Goal: Task Accomplishment & Management: Use online tool/utility

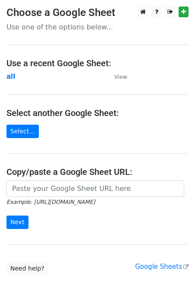
click at [15, 62] on h4 "Use a recent Google Sheet:" at bounding box center [97, 63] width 183 height 10
click at [54, 29] on p "Use one of the options below..." at bounding box center [97, 26] width 183 height 9
click at [98, 21] on main "Choose a Google Sheet Use one of the options below... Use a recent Google Sheet…" at bounding box center [97, 140] width 195 height 269
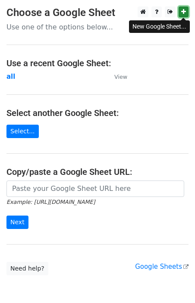
click at [186, 11] on link at bounding box center [184, 11] width 10 height 11
click at [8, 76] on strong "all" at bounding box center [10, 77] width 9 height 8
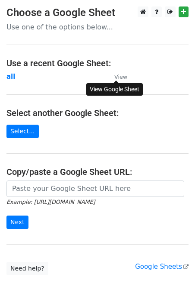
click at [119, 80] on small "View" at bounding box center [121, 77] width 13 height 6
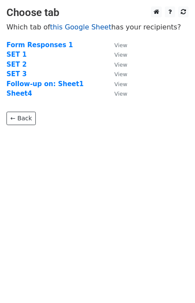
click at [80, 28] on link "this Google Sheet" at bounding box center [80, 27] width 61 height 8
click at [22, 128] on body "Choose tab Which tab of this Google Sheet has your recipients? Form Responses 1…" at bounding box center [97, 82] width 195 height 153
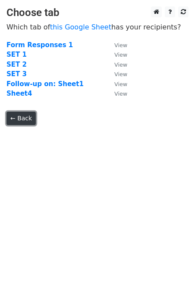
click at [20, 117] on link "← Back" at bounding box center [20, 118] width 29 height 13
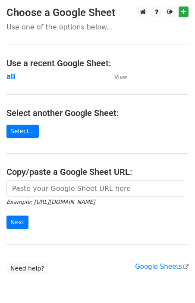
click at [64, 29] on p "Use one of the options below..." at bounding box center [97, 26] width 183 height 9
click at [28, 131] on link "Select..." at bounding box center [22, 131] width 32 height 13
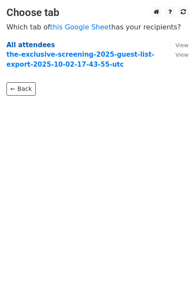
click at [25, 43] on strong "All attendees" at bounding box center [30, 45] width 48 height 8
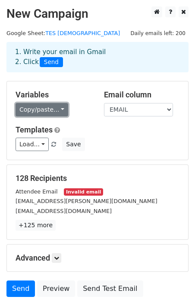
click at [54, 111] on link "Copy/paste..." at bounding box center [42, 109] width 53 height 13
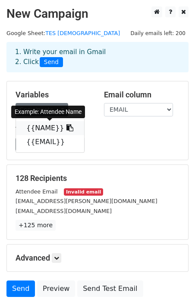
click at [43, 124] on link "{{NAME}}" at bounding box center [50, 128] width 68 height 14
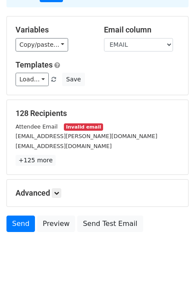
scroll to position [67, 0]
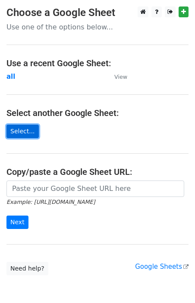
click at [25, 132] on link "Select..." at bounding box center [22, 131] width 32 height 13
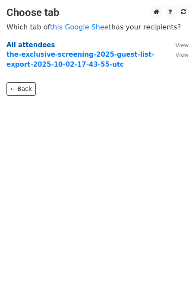
click at [29, 46] on strong "All attendees" at bounding box center [30, 45] width 48 height 8
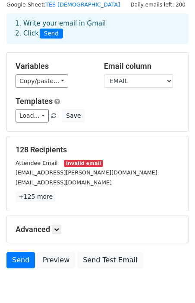
scroll to position [1, 0]
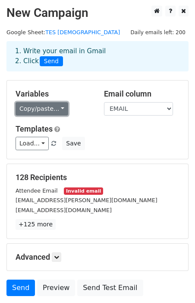
click at [60, 108] on link "Copy/paste..." at bounding box center [42, 108] width 53 height 13
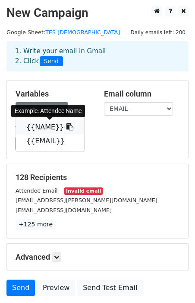
click at [35, 124] on link "{{NAME}}" at bounding box center [50, 127] width 68 height 14
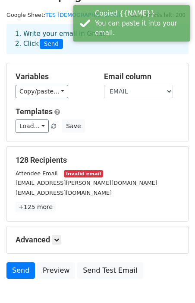
scroll to position [67, 0]
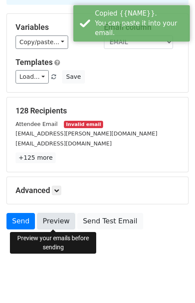
click at [56, 222] on link "Preview" at bounding box center [56, 221] width 38 height 16
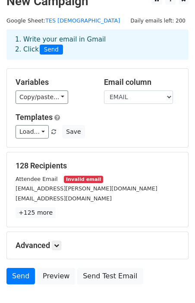
scroll to position [13, 0]
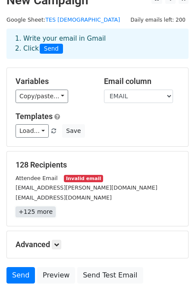
click at [43, 213] on link "+125 more" at bounding box center [36, 211] width 40 height 11
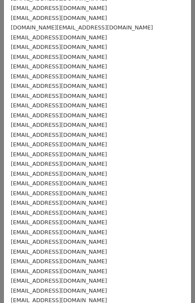
scroll to position [0, 0]
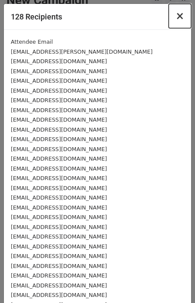
click at [180, 13] on span "×" at bounding box center [180, 16] width 9 height 12
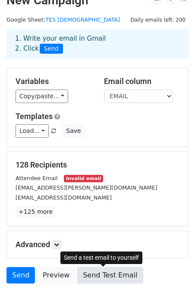
click at [97, 271] on link "Send Test Email" at bounding box center [110, 275] width 66 height 16
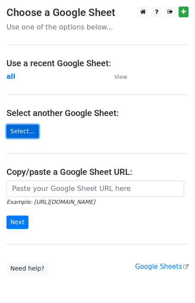
click at [19, 131] on link "Select..." at bounding box center [22, 131] width 32 height 13
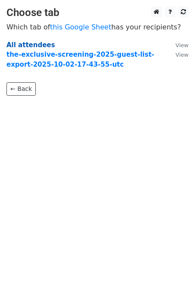
click at [32, 46] on strong "All attendees" at bounding box center [30, 45] width 48 height 8
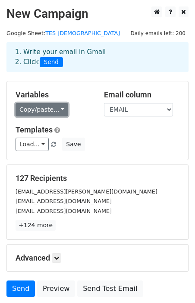
click at [52, 111] on link "Copy/paste..." at bounding box center [42, 109] width 53 height 13
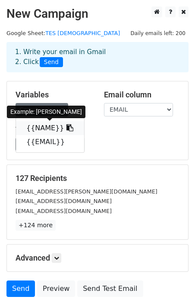
click at [55, 127] on link "{{NAME}}" at bounding box center [50, 128] width 68 height 14
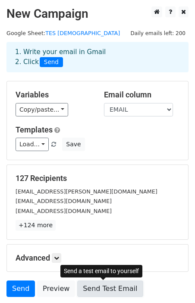
click at [103, 289] on link "Send Test Email" at bounding box center [110, 288] width 66 height 16
click at [96, 291] on link "Send Test Email" at bounding box center [110, 288] width 66 height 16
click at [105, 285] on link "Send Test Email" at bounding box center [110, 288] width 66 height 16
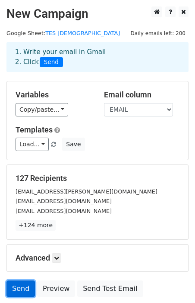
click at [28, 289] on link "Send" at bounding box center [20, 288] width 29 height 16
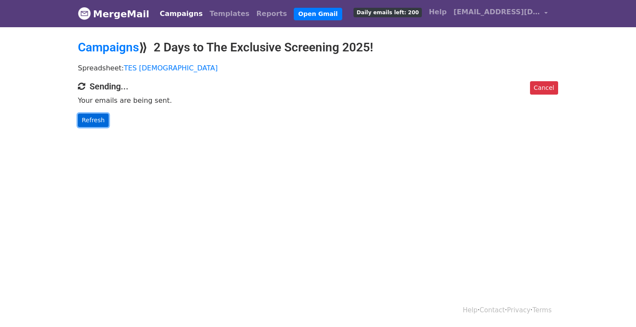
click at [87, 114] on link "Refresh" at bounding box center [93, 120] width 31 height 13
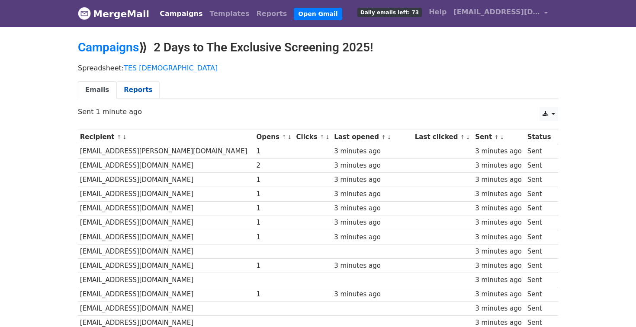
click at [135, 91] on link "Reports" at bounding box center [137, 90] width 43 height 18
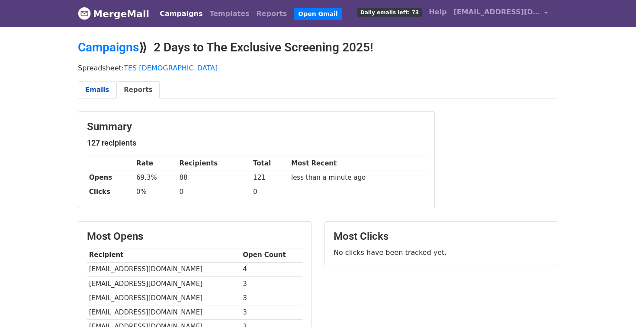
click at [92, 89] on link "Emails" at bounding box center [97, 90] width 38 height 18
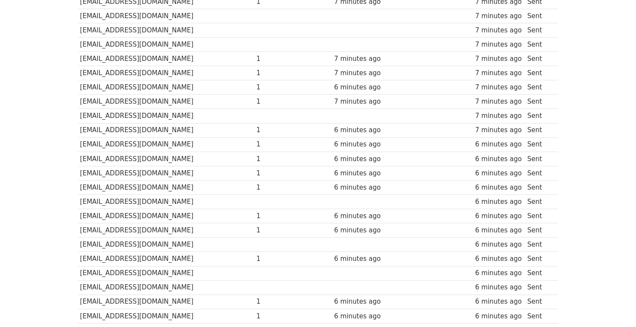
scroll to position [539, 0]
